Goal: Find specific page/section: Find specific page/section

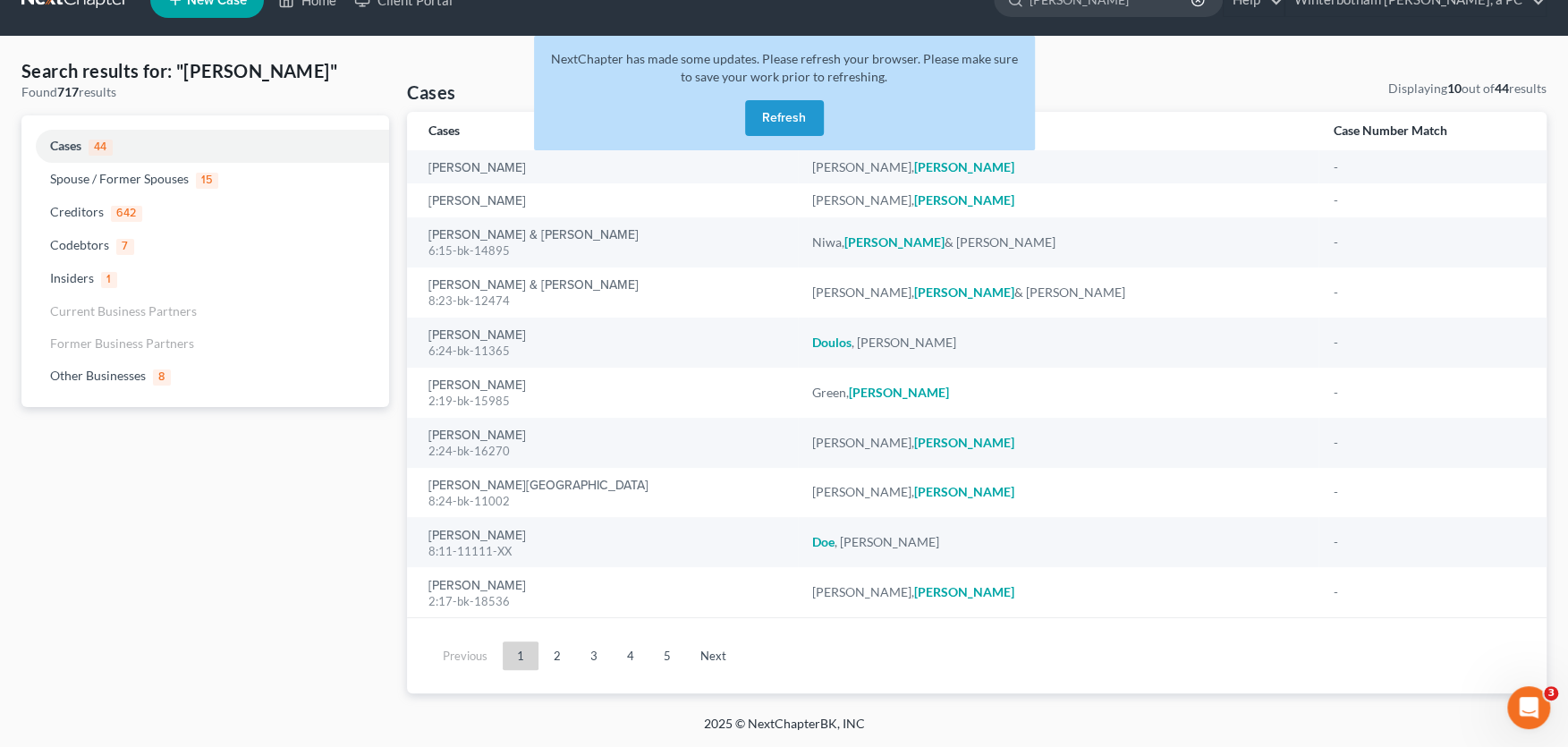
scroll to position [36, 0]
click at [780, 121] on button "Refresh" at bounding box center [784, 118] width 79 height 36
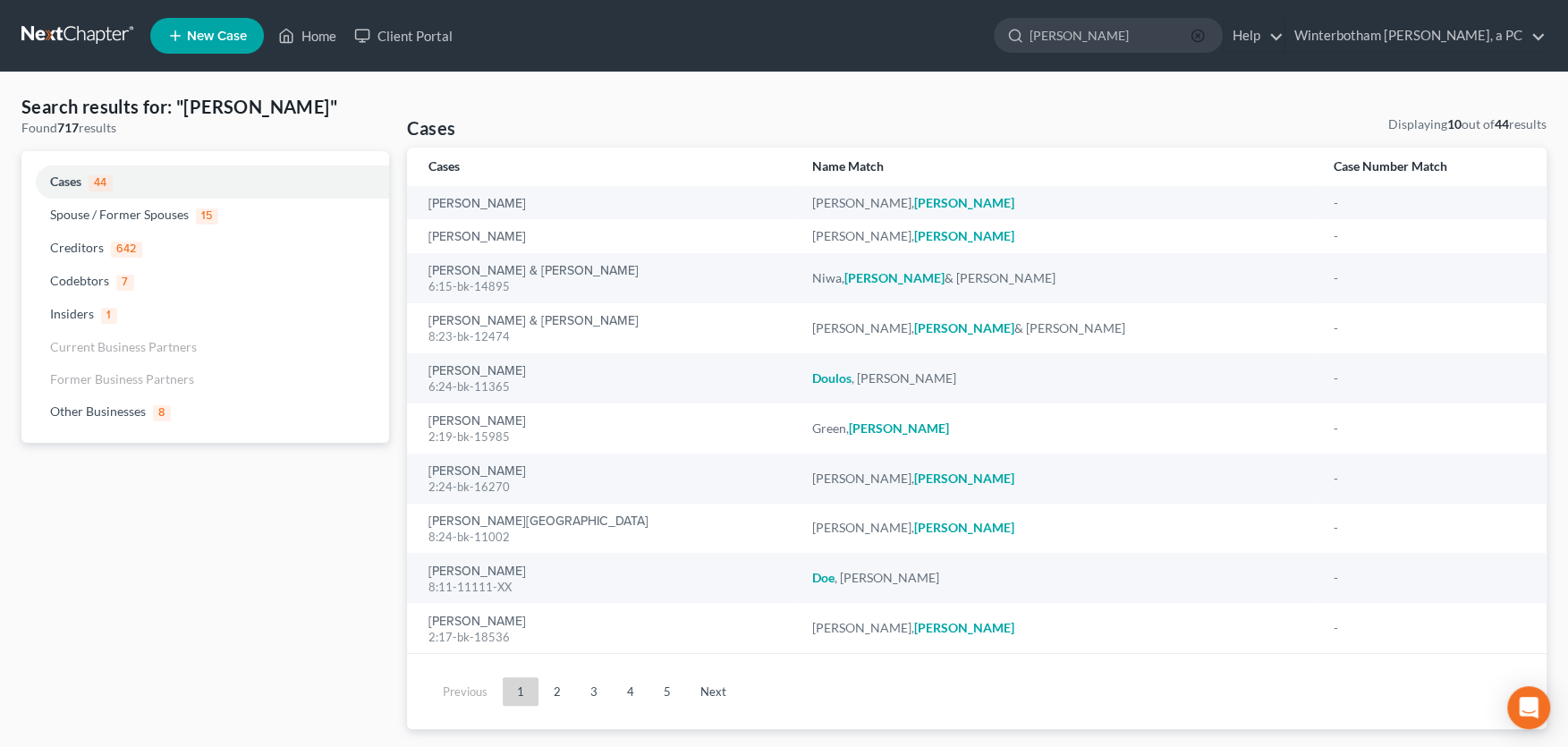
click at [1200, 37] on line "button" at bounding box center [1198, 36] width 4 height 4
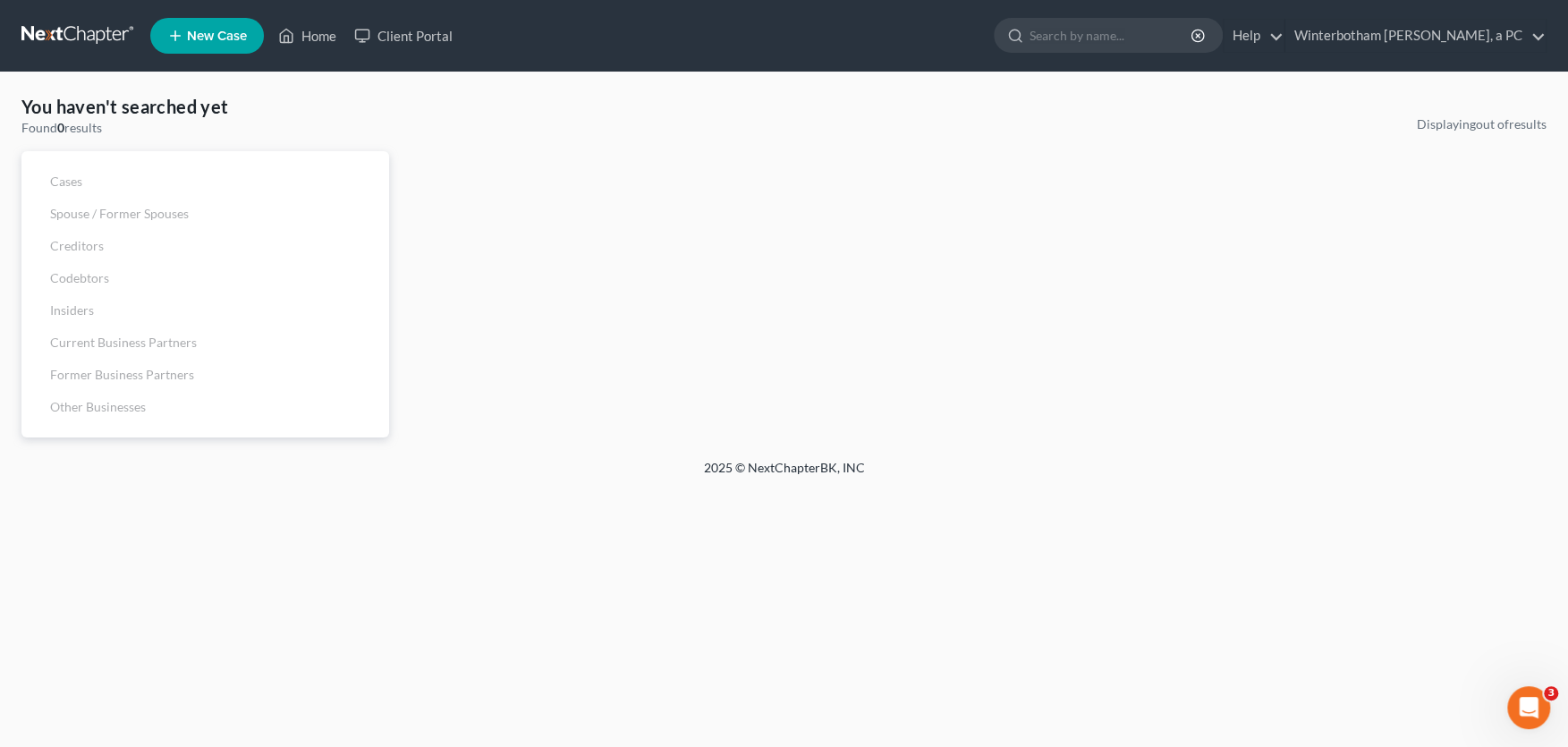
click at [1143, 37] on input "search" at bounding box center [1112, 35] width 164 height 33
type input "[PERSON_NAME]"
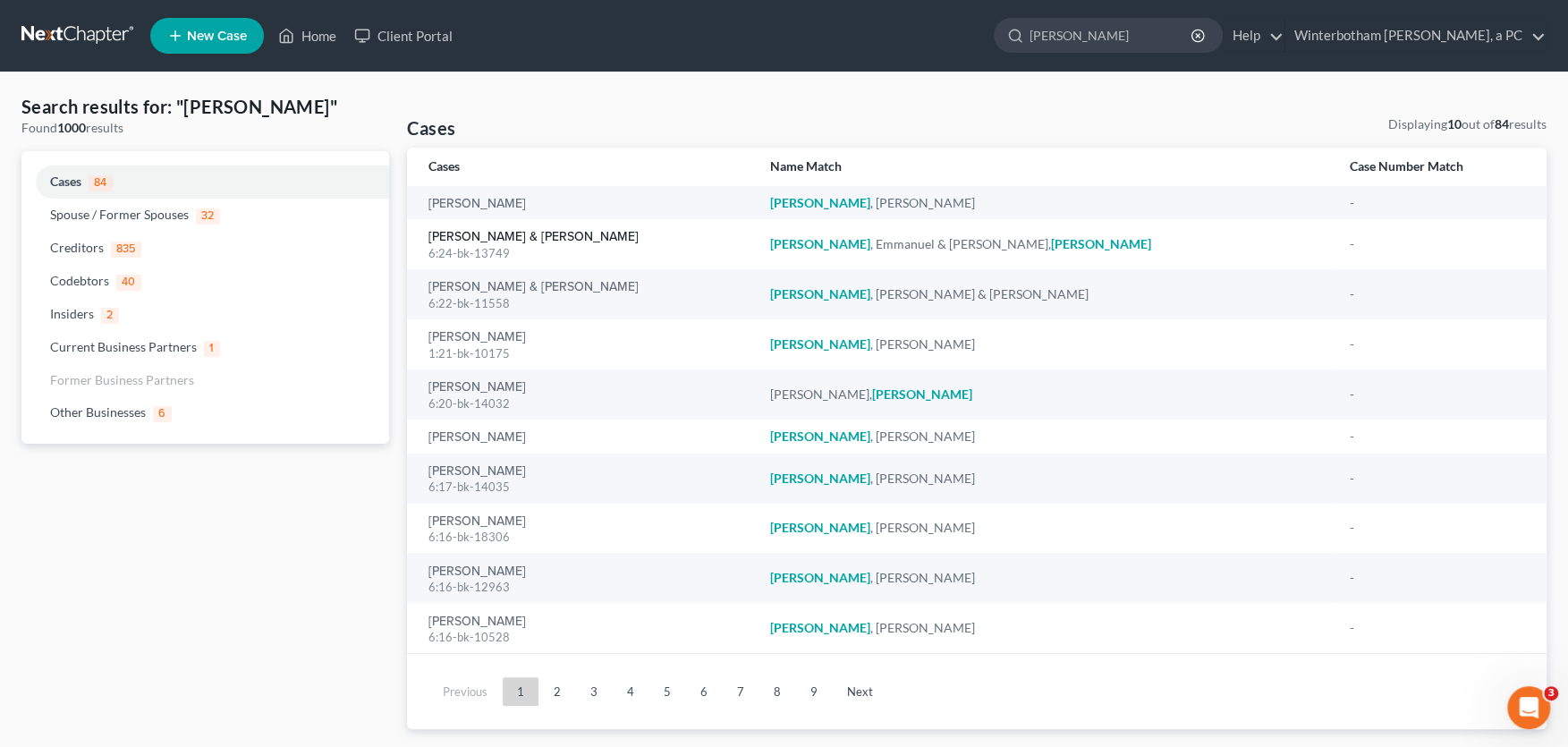
click at [517, 232] on link "[PERSON_NAME] & [PERSON_NAME]" at bounding box center [533, 237] width 211 height 13
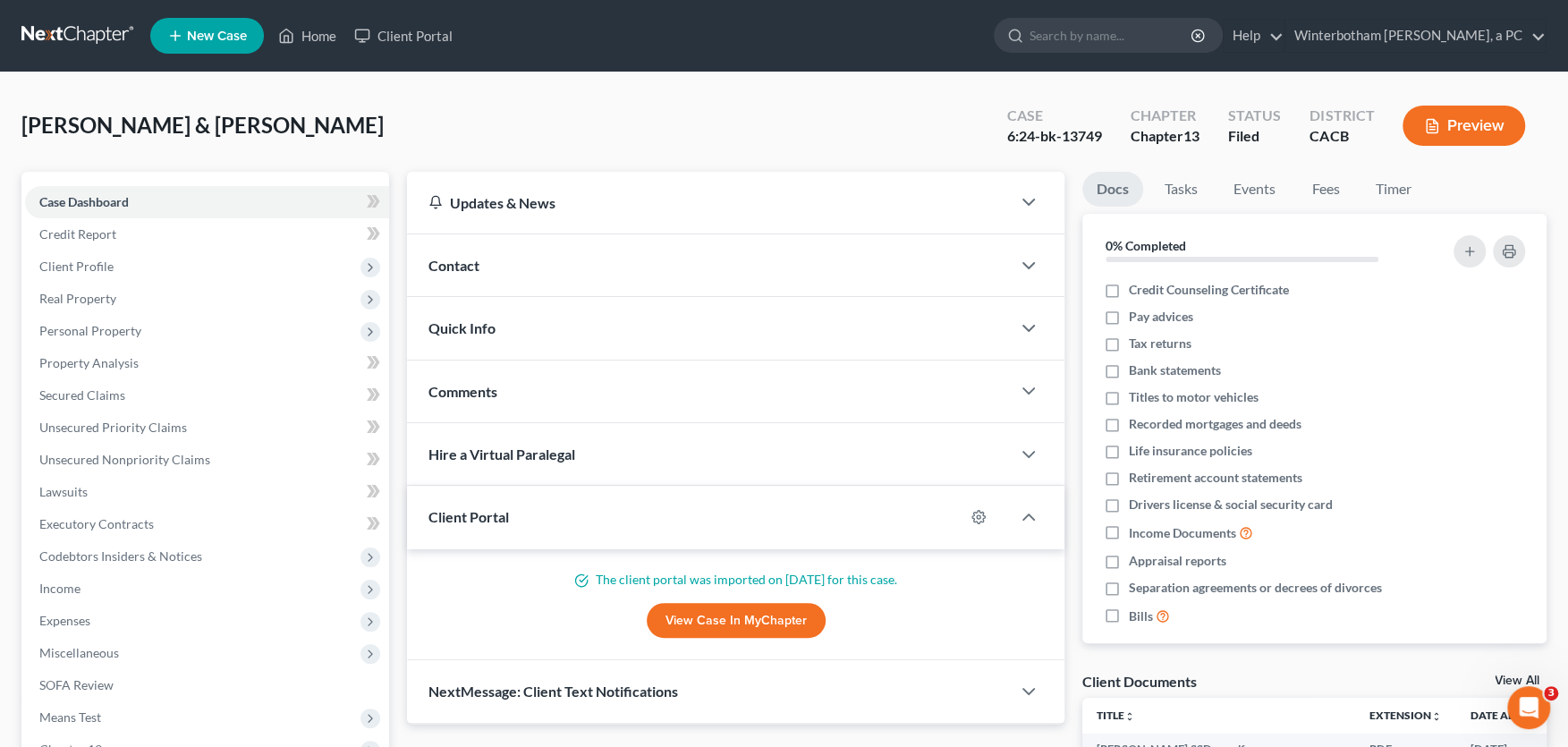
scroll to position [403, 0]
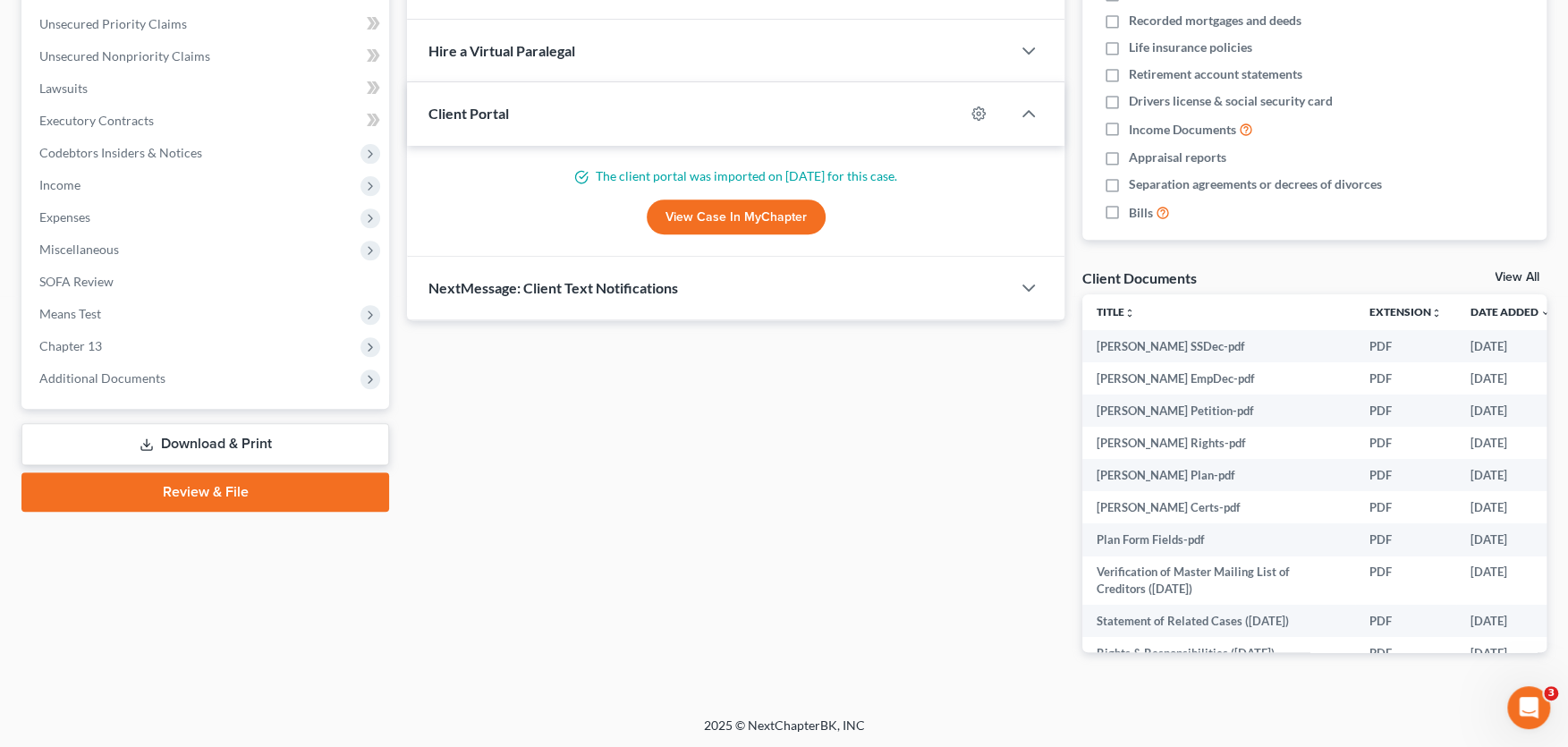
click at [90, 380] on span "Additional Documents" at bounding box center [102, 377] width 126 height 15
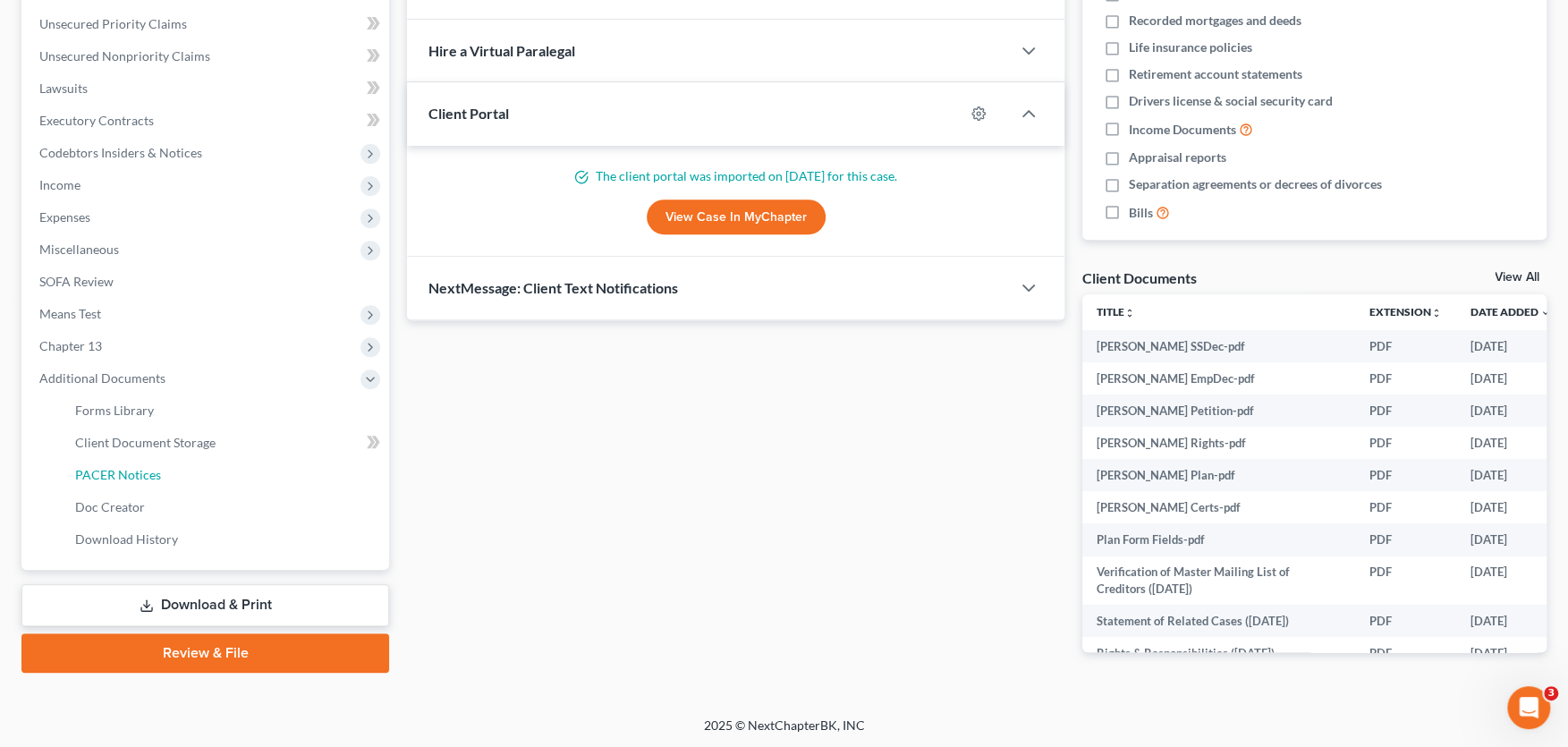
click at [129, 478] on span "PACER Notices" at bounding box center [118, 474] width 86 height 15
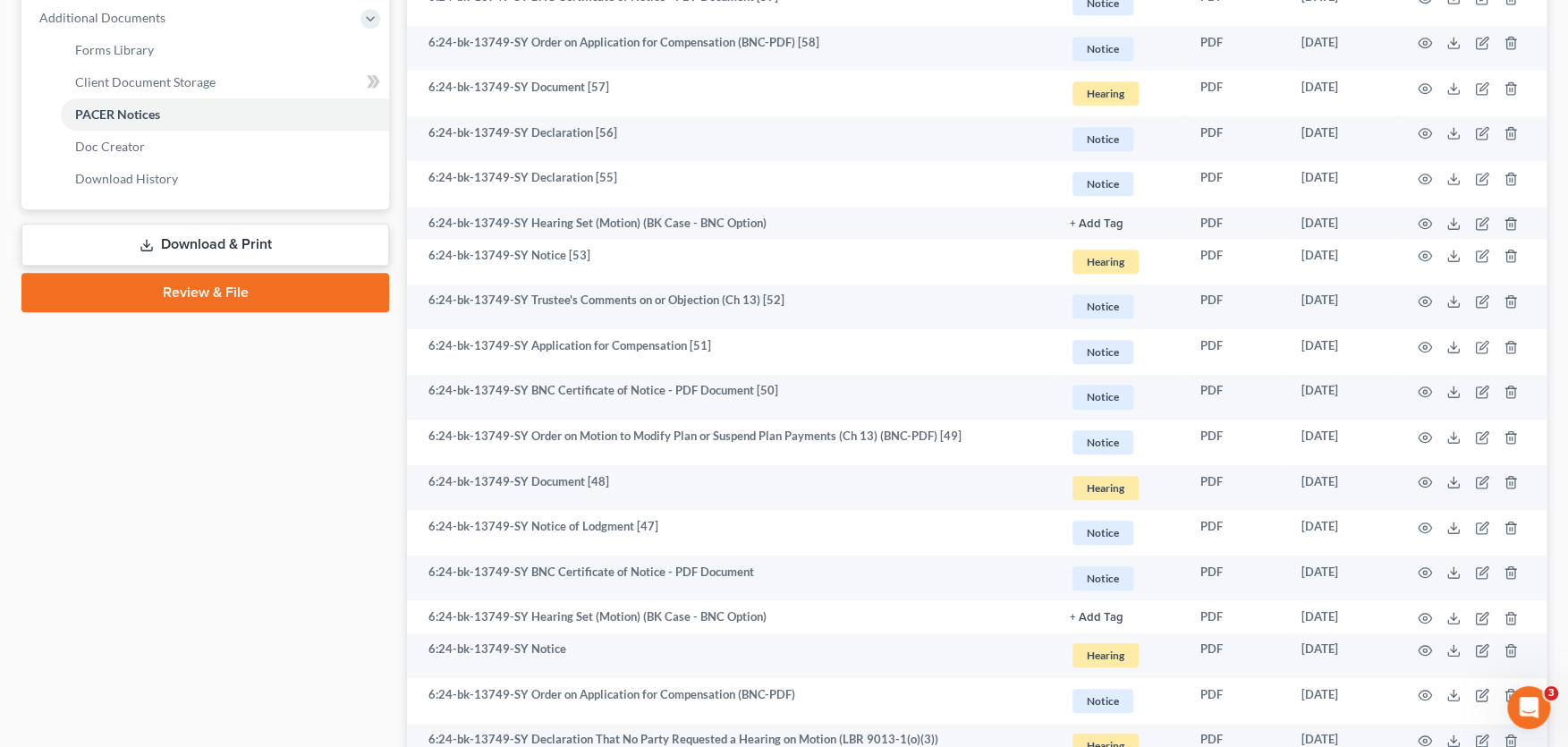
scroll to position [788, 0]
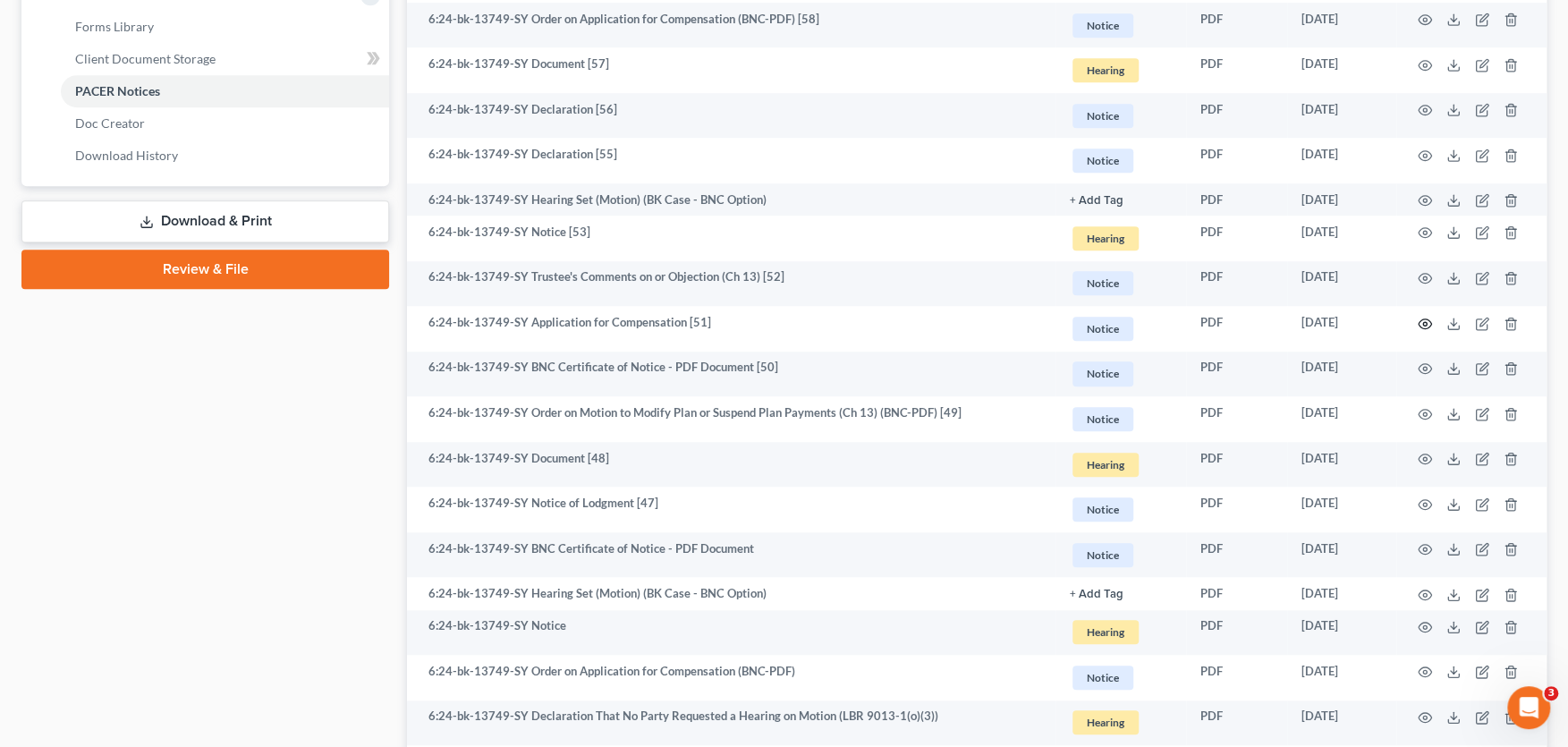
click at [1422, 317] on icon "button" at bounding box center [1425, 324] width 14 height 14
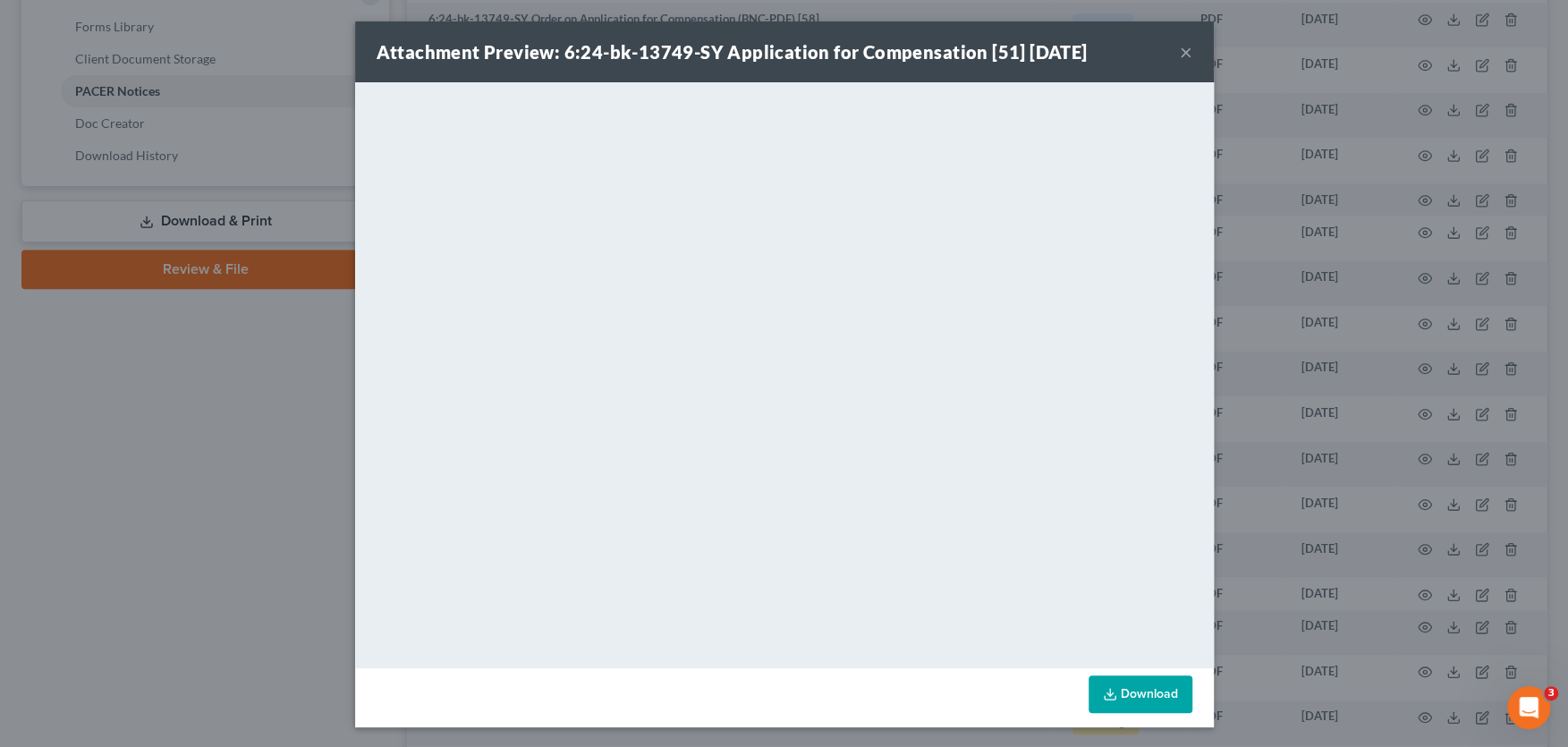
click at [1186, 55] on button "×" at bounding box center [1186, 52] width 13 height 22
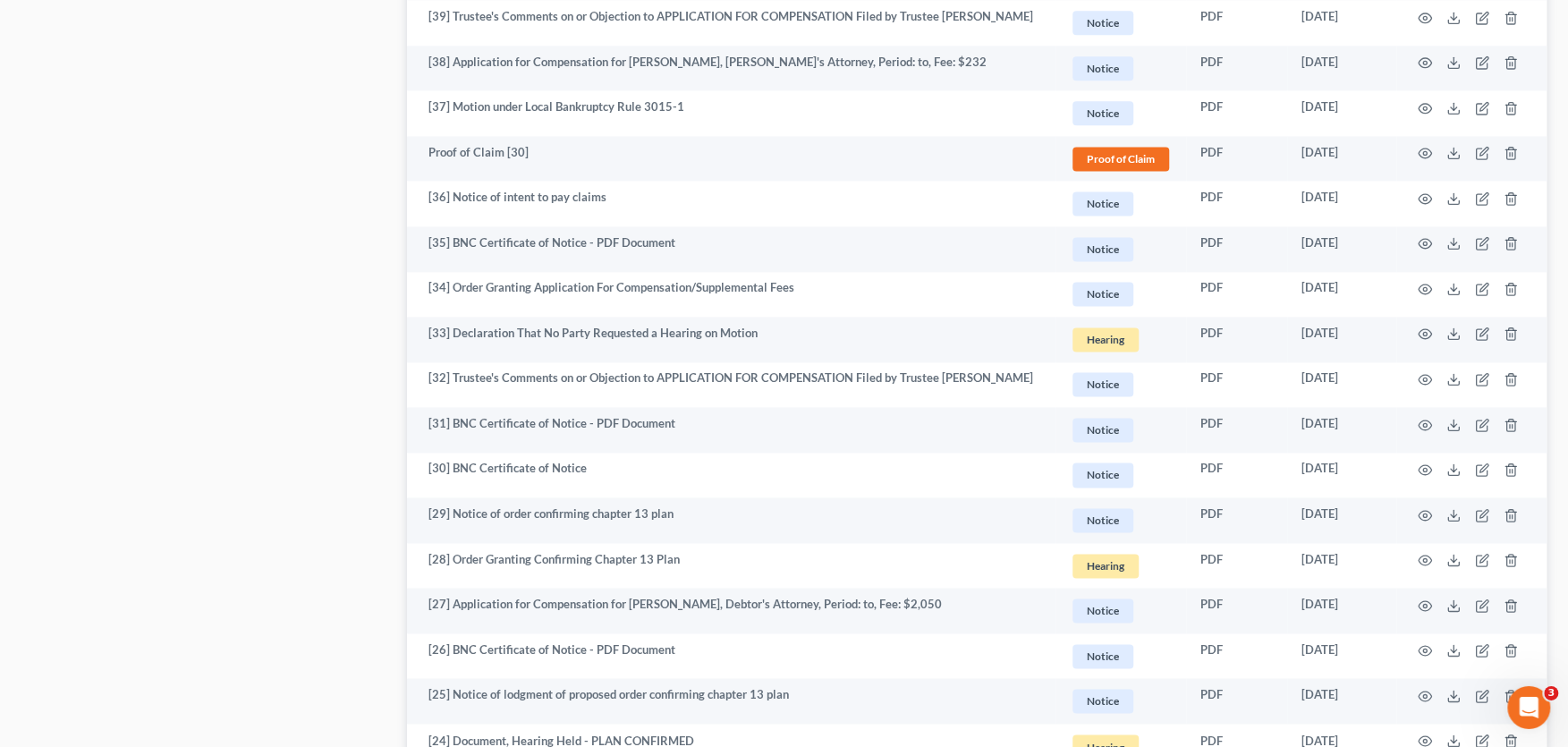
scroll to position [1674, 0]
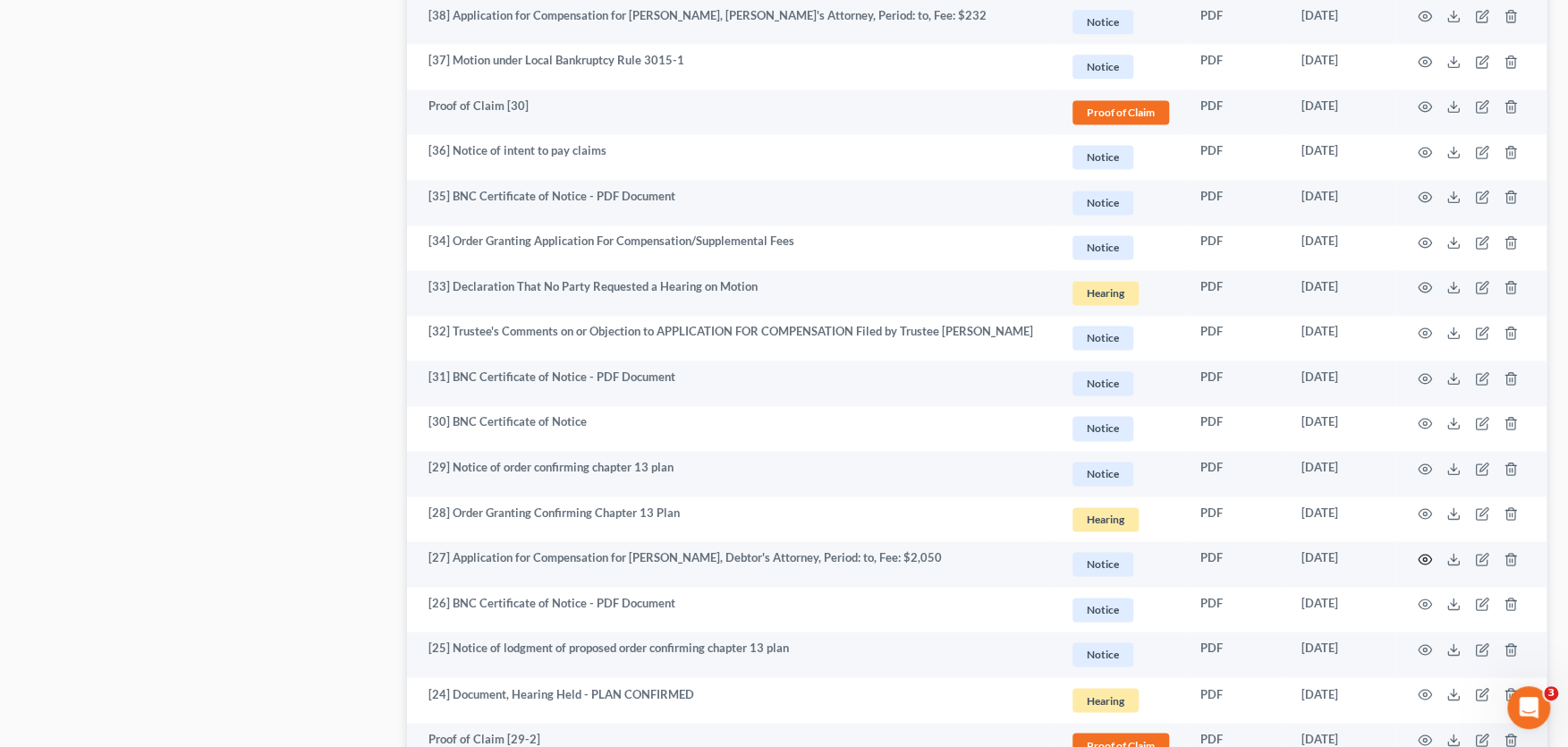
click at [1420, 553] on icon "button" at bounding box center [1425, 559] width 14 height 14
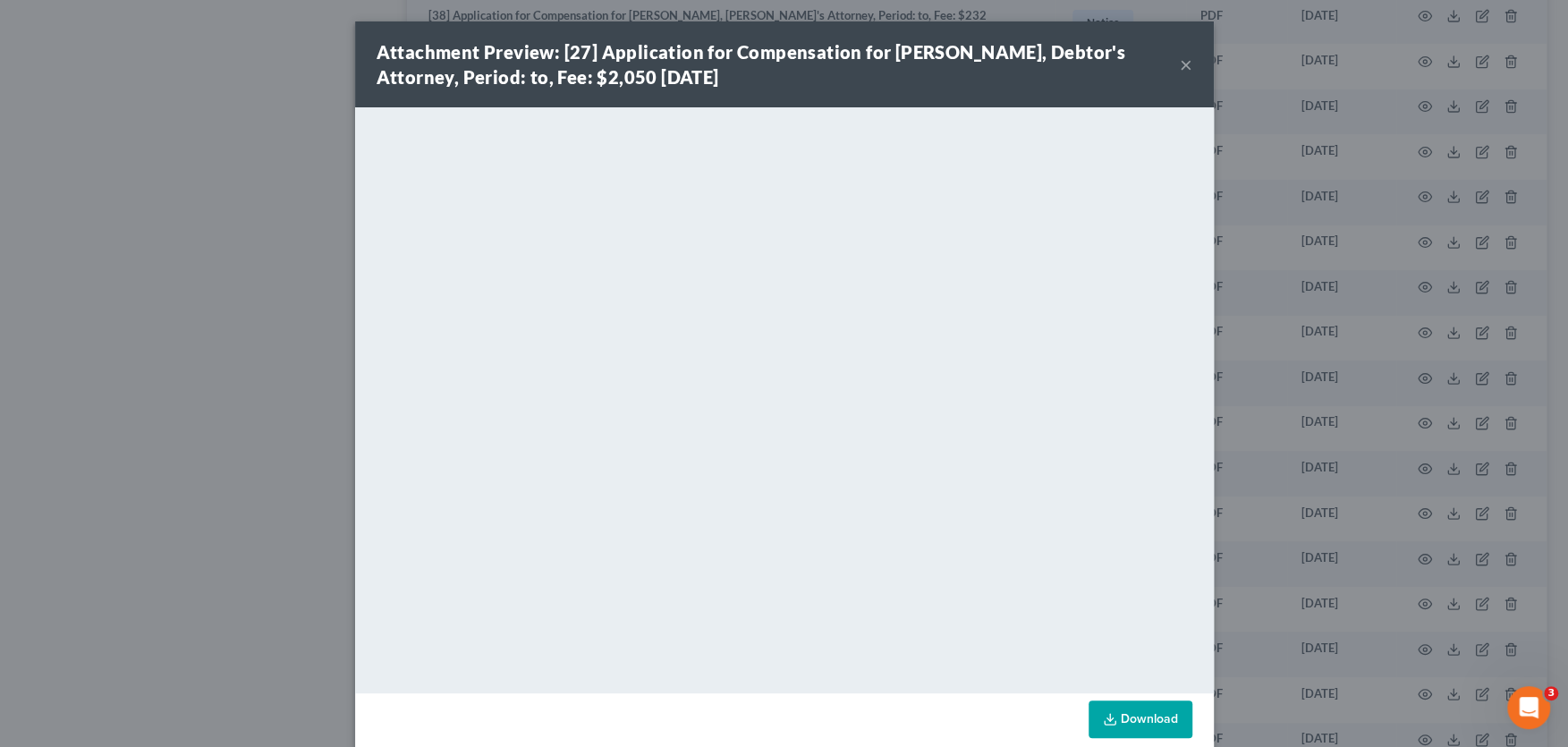
click at [1188, 61] on button "×" at bounding box center [1186, 65] width 13 height 22
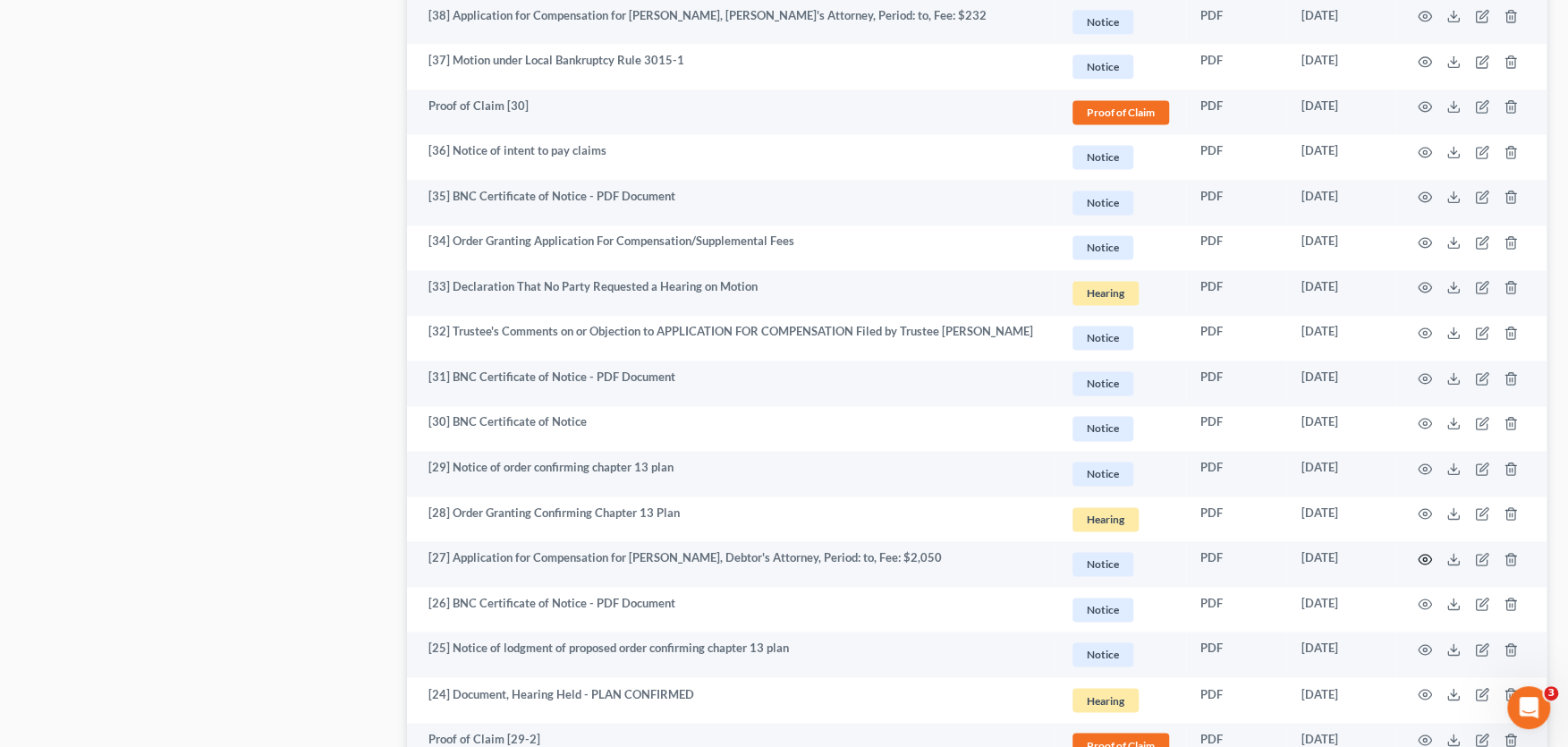
click at [1420, 558] on icon "button" at bounding box center [1425, 559] width 14 height 14
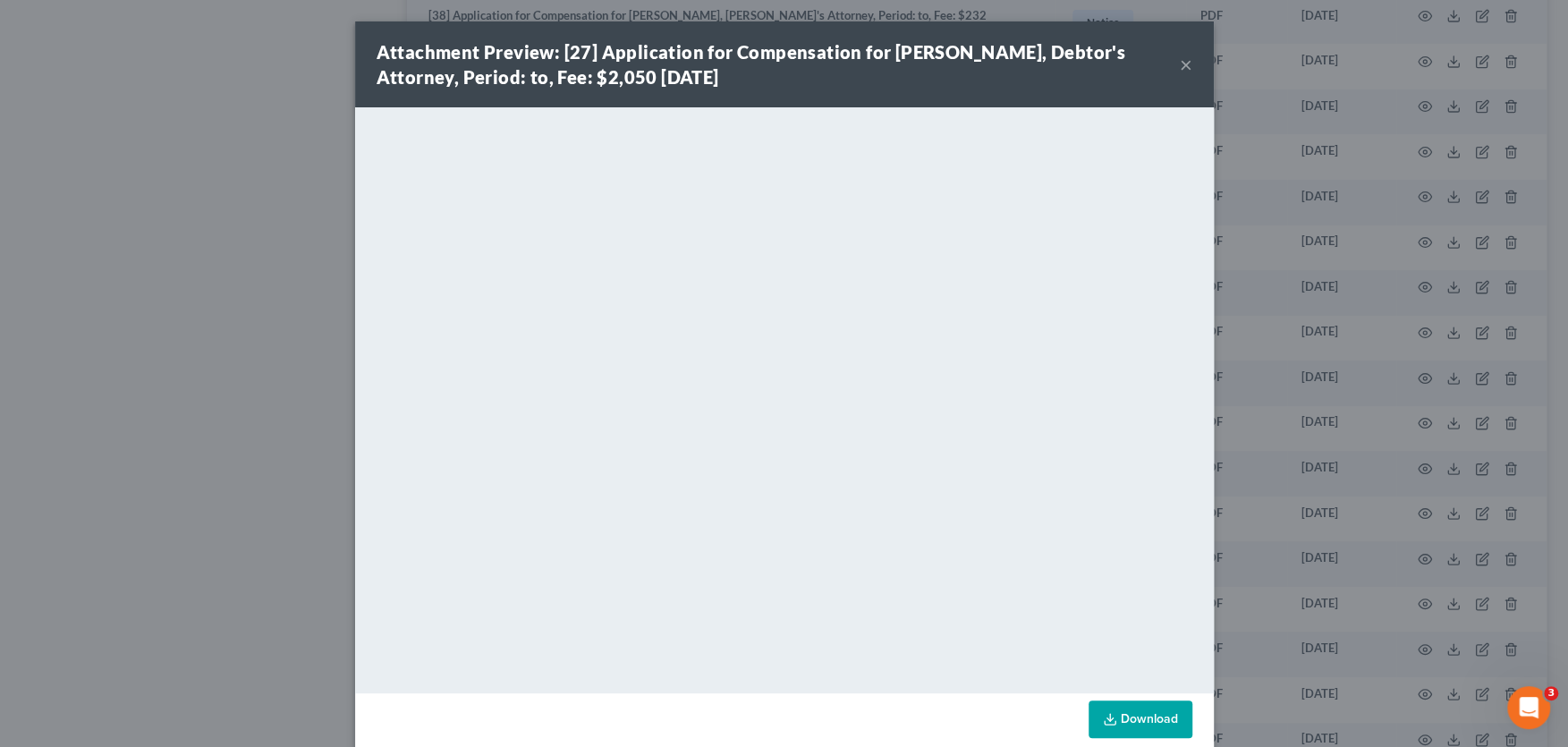
click at [1185, 65] on button "×" at bounding box center [1186, 65] width 13 height 22
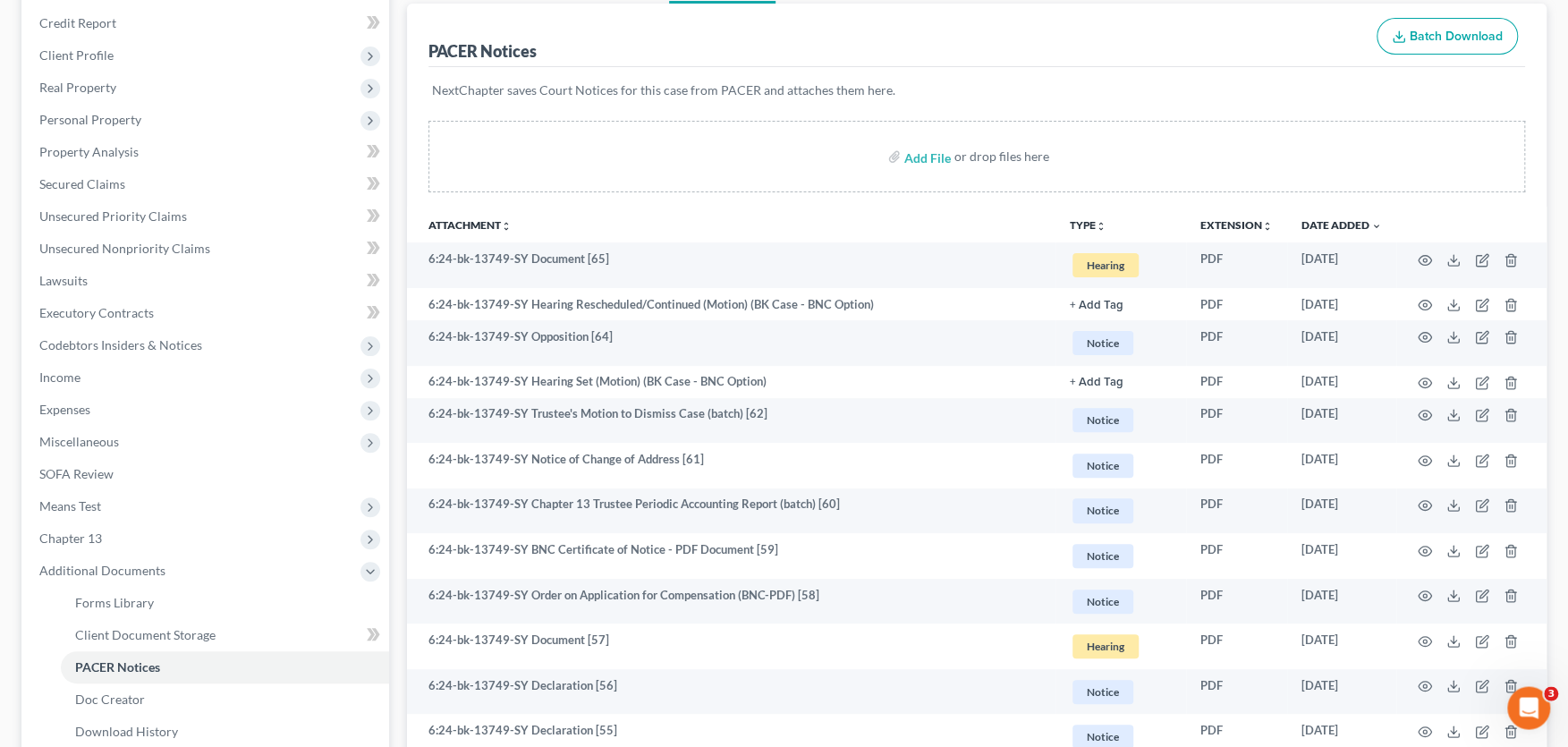
scroll to position [0, 0]
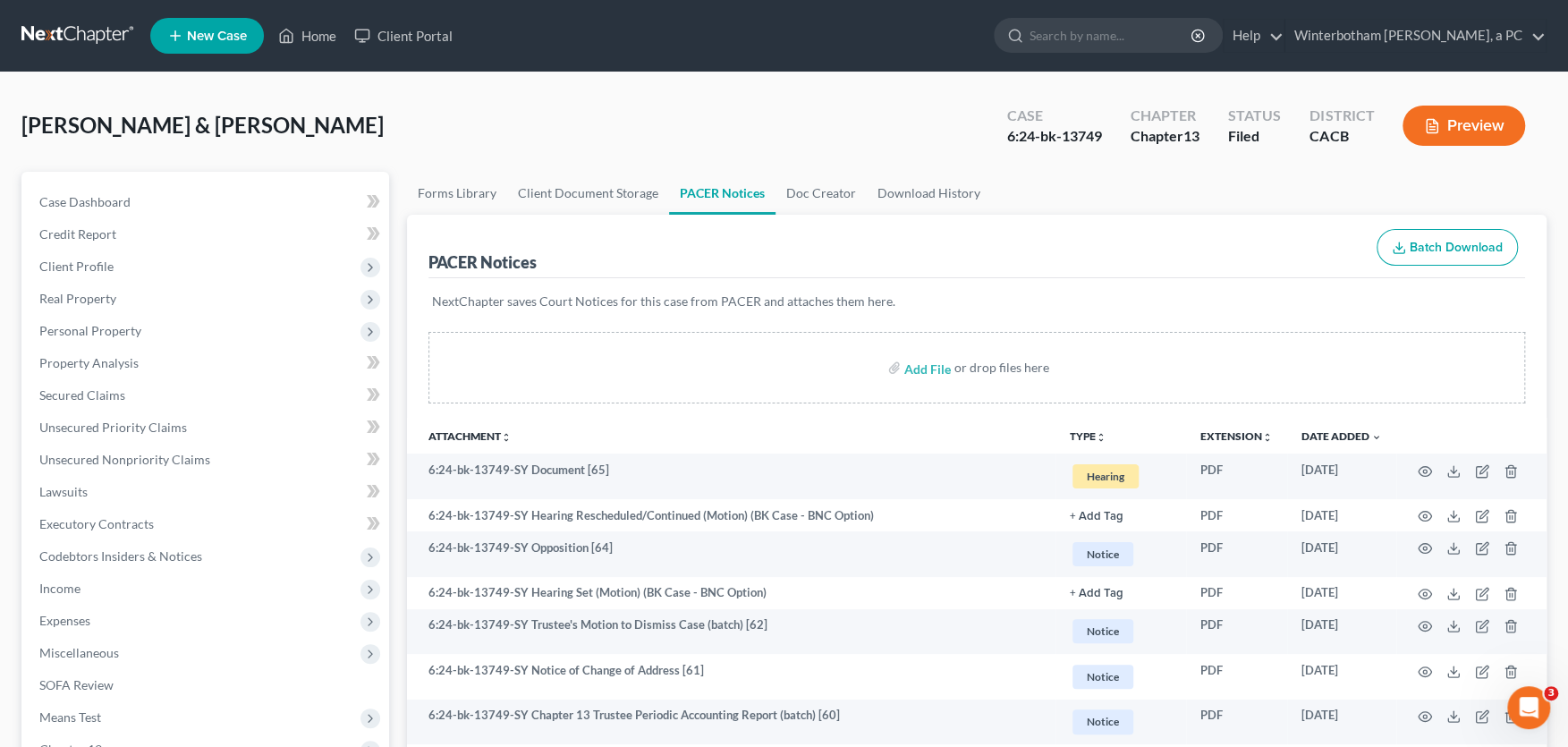
click at [1090, 38] on input "search" at bounding box center [1112, 35] width 164 height 33
type input "mariner"
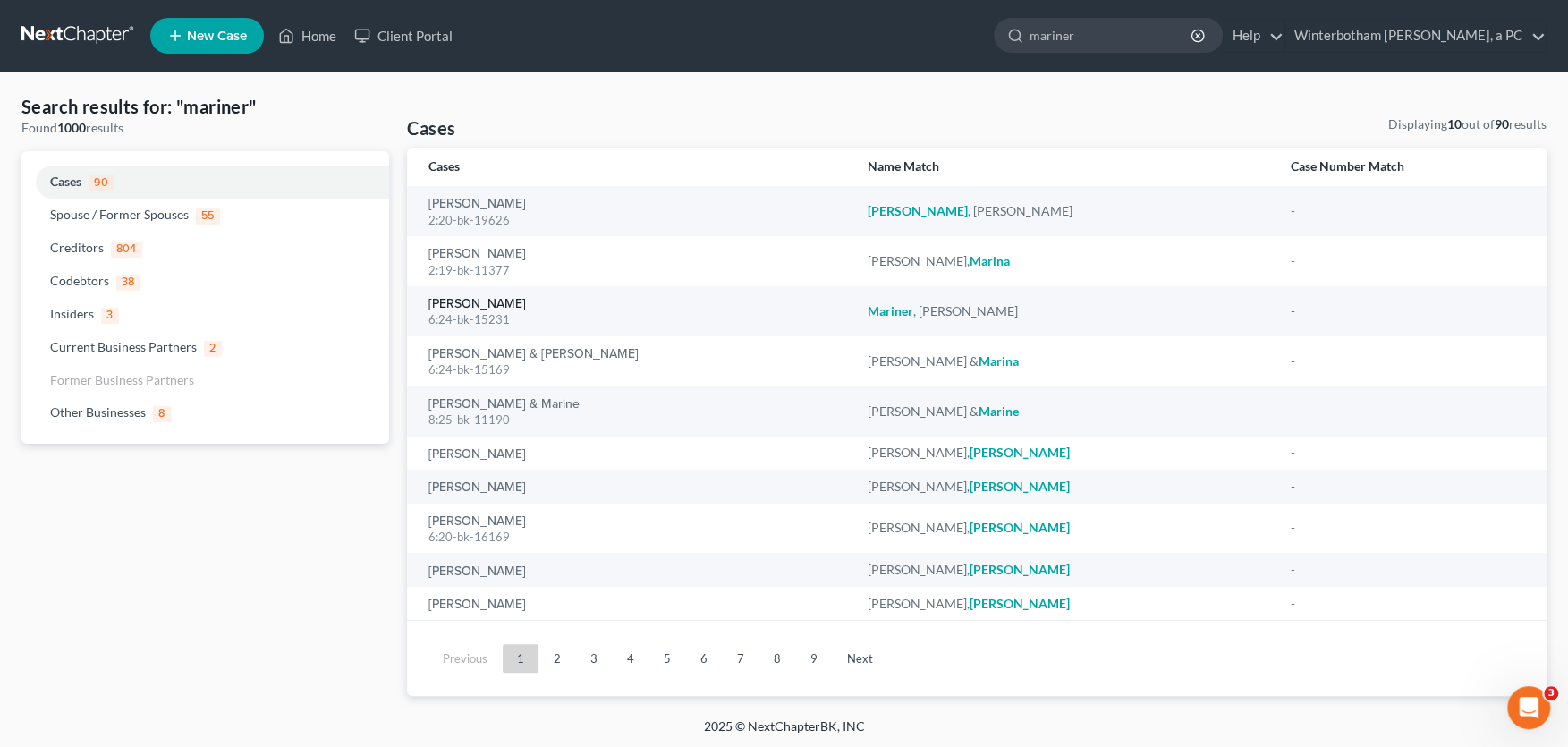
click at [475, 303] on link "[PERSON_NAME]" at bounding box center [477, 304] width 98 height 13
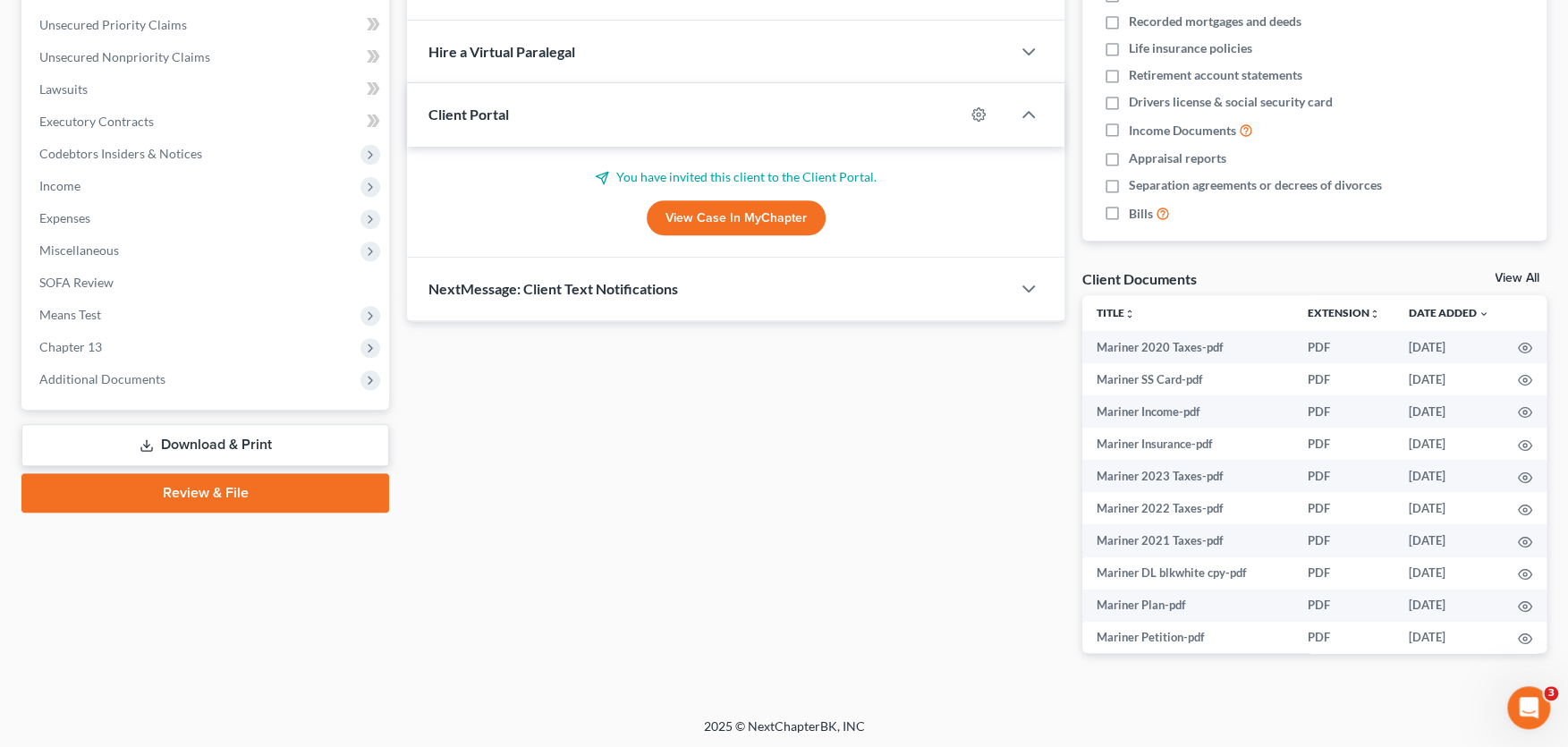
scroll to position [403, 0]
click at [117, 377] on span "Additional Documents" at bounding box center [102, 377] width 126 height 15
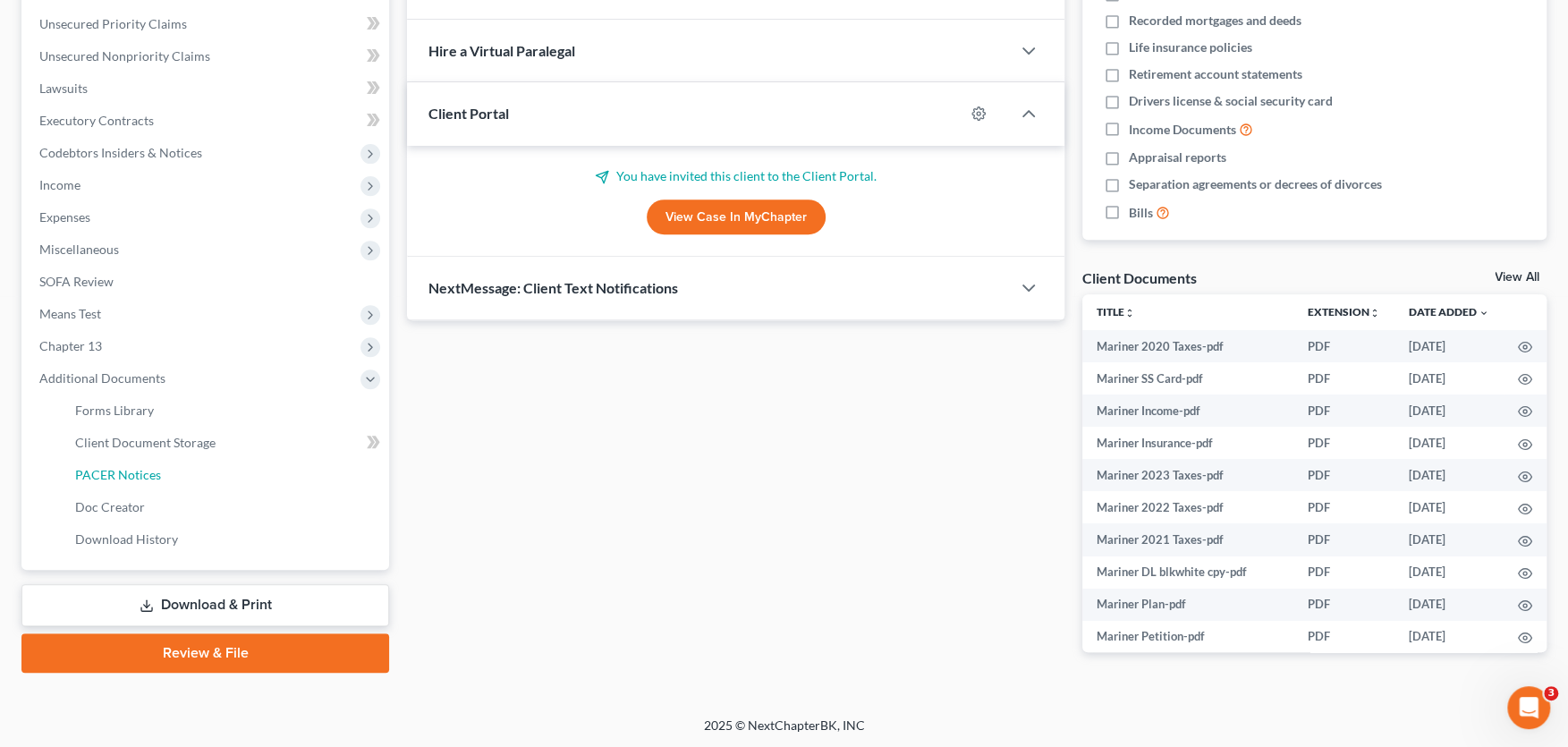
click at [134, 477] on span "PACER Notices" at bounding box center [118, 474] width 86 height 15
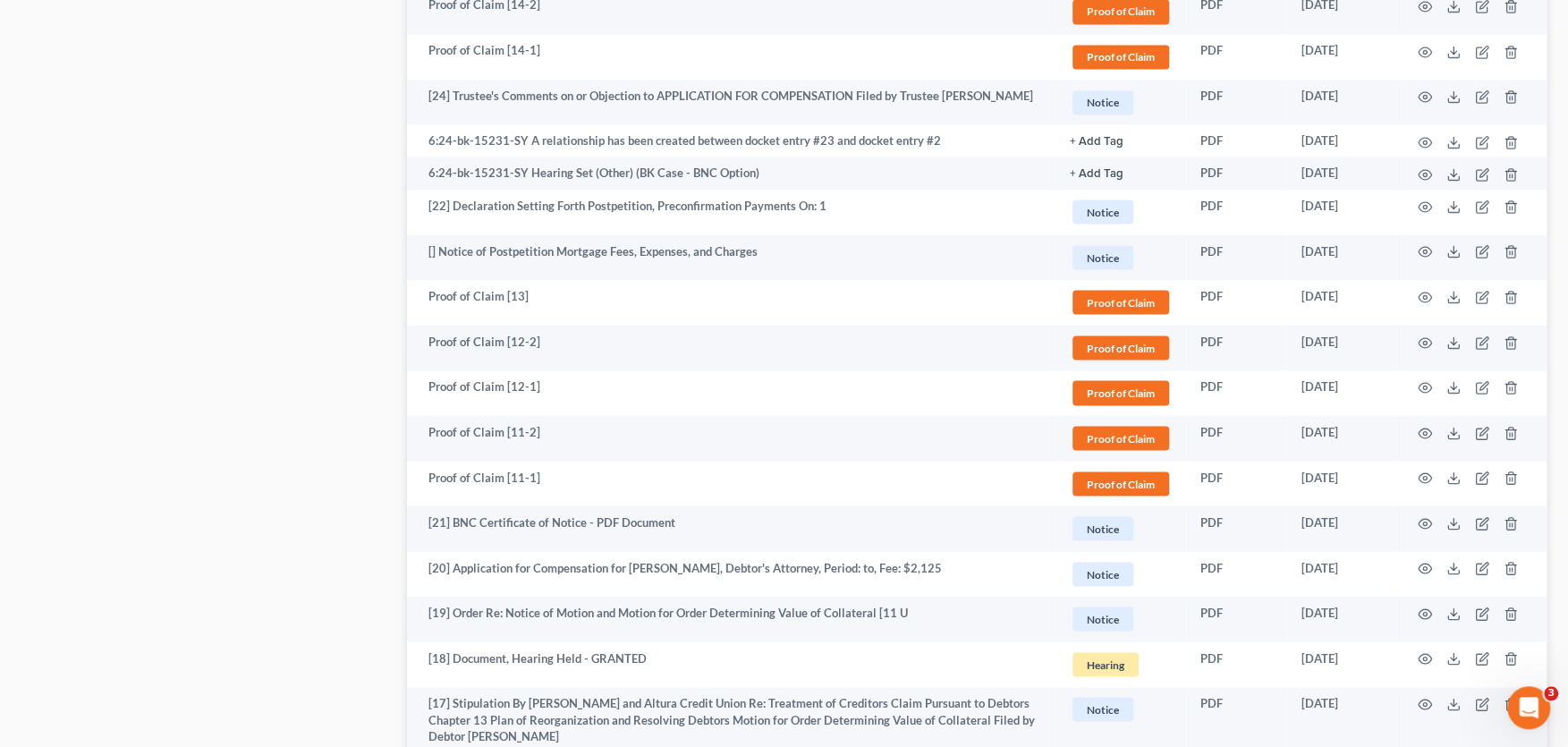
scroll to position [2166, 0]
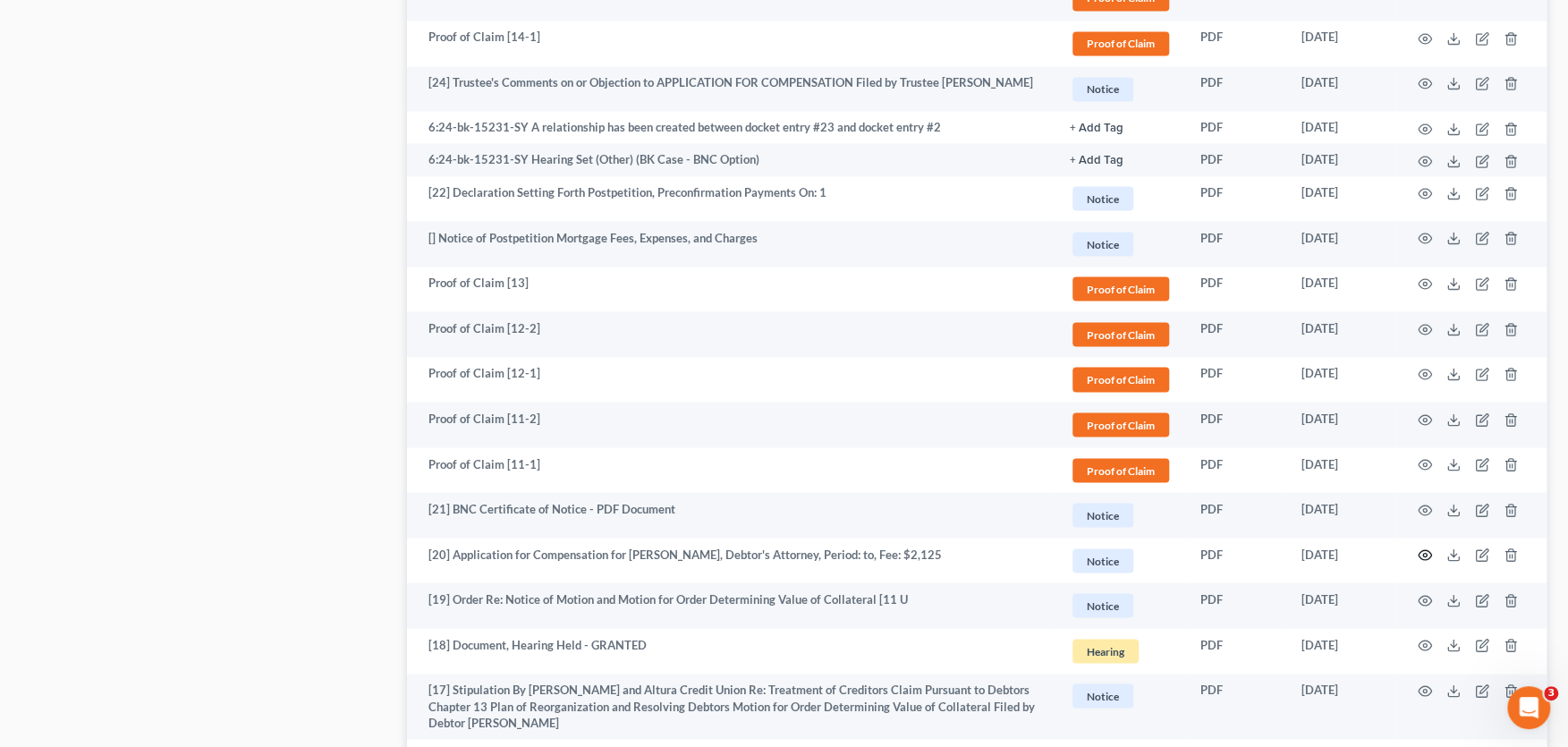
click at [1422, 550] on icon "button" at bounding box center [1425, 555] width 13 height 10
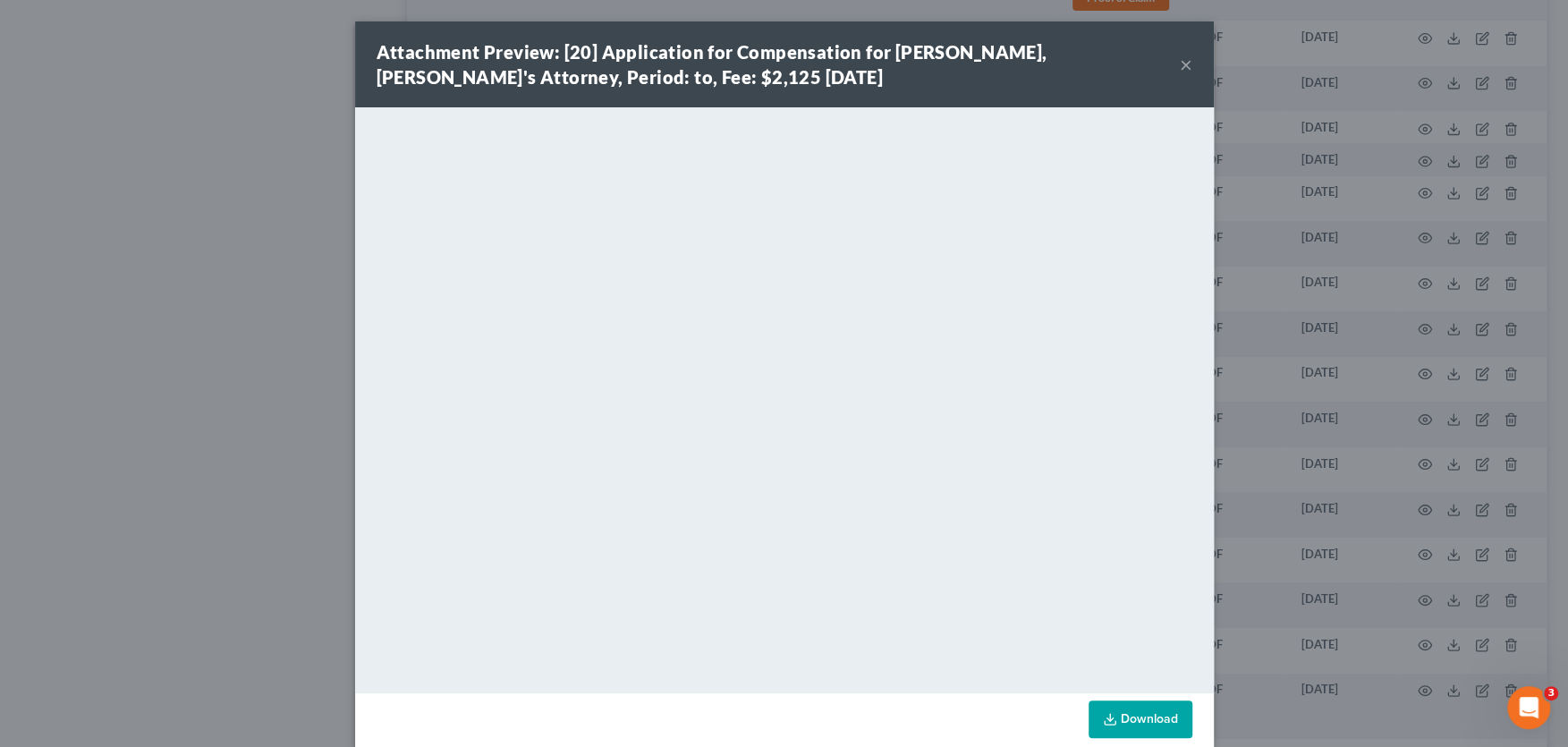
click at [1187, 60] on button "×" at bounding box center [1186, 65] width 13 height 22
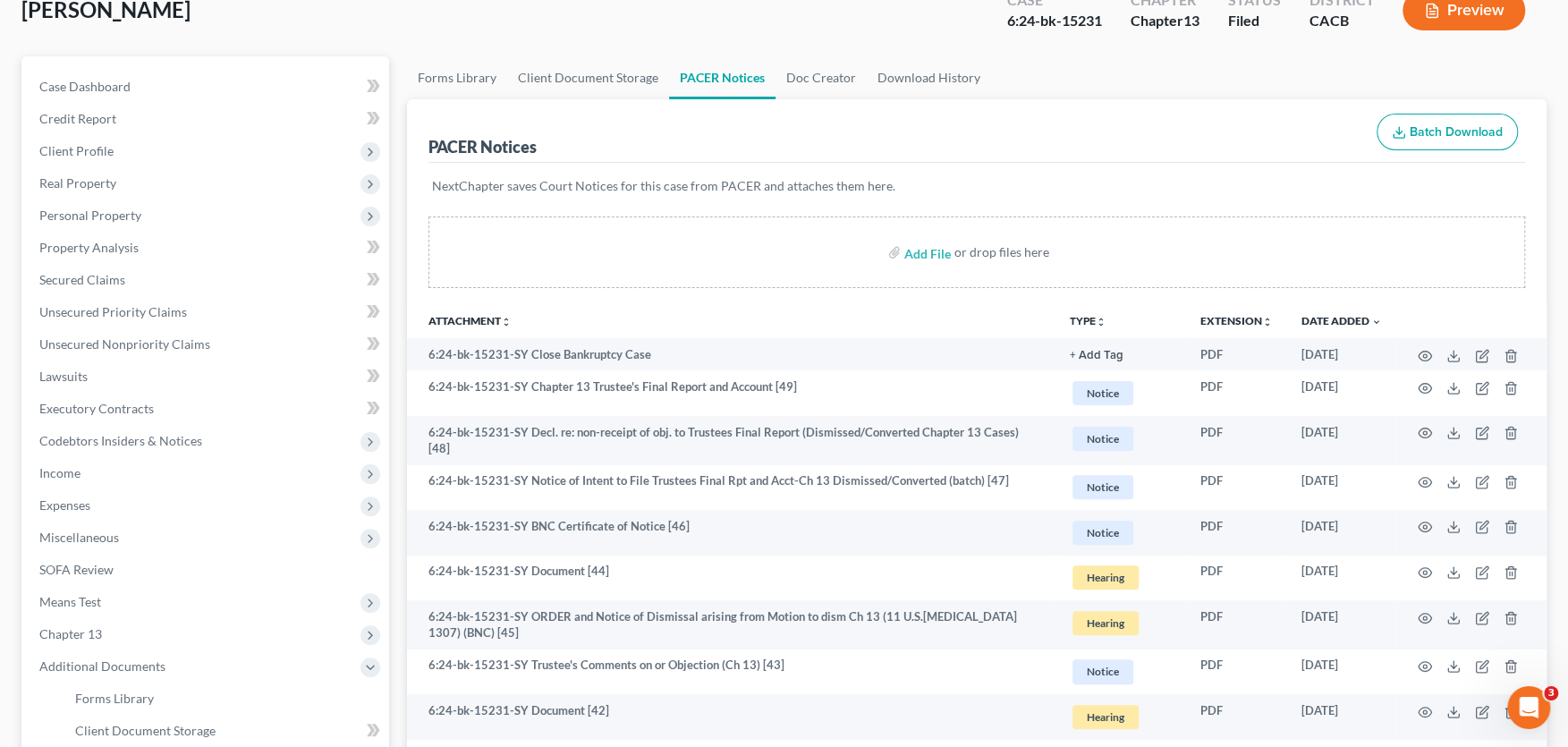
scroll to position [0, 0]
